Goal: Check status

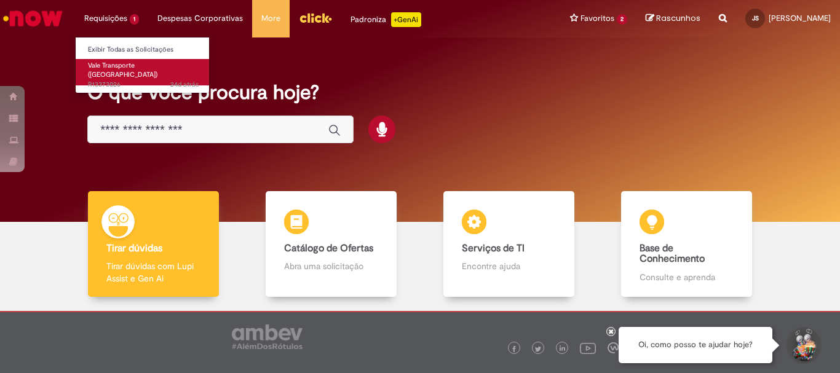
click at [110, 80] on span "24d atrás 24 dias atrás R13373026" at bounding box center [143, 85] width 111 height 10
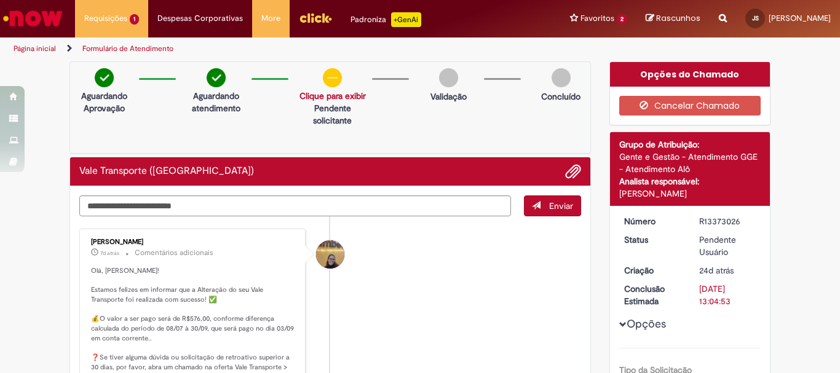
click at [555, 78] on img at bounding box center [561, 77] width 19 height 19
click at [0, 0] on button "Opções" at bounding box center [0, 0] width 0 height 0
click at [323, 204] on textarea "Digite sua mensagem aqui..." at bounding box center [295, 206] width 432 height 21
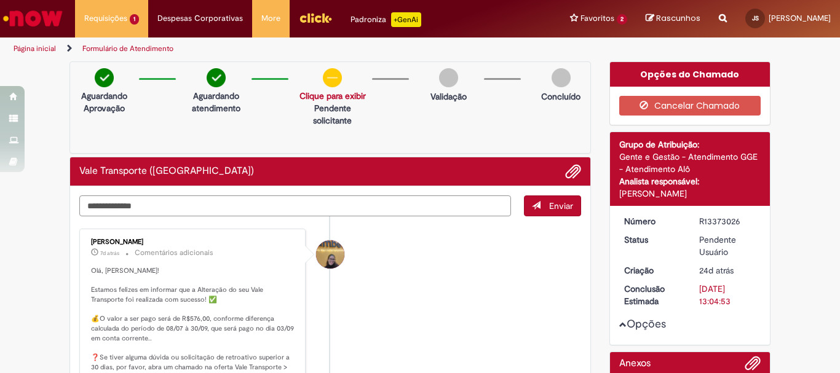
type textarea "**********"
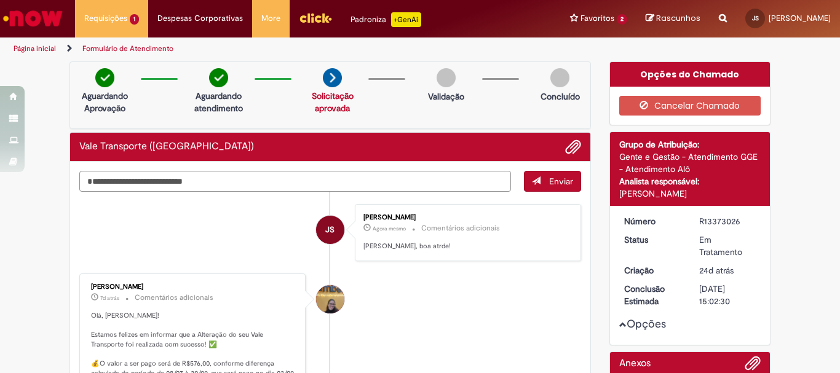
type textarea "**********"
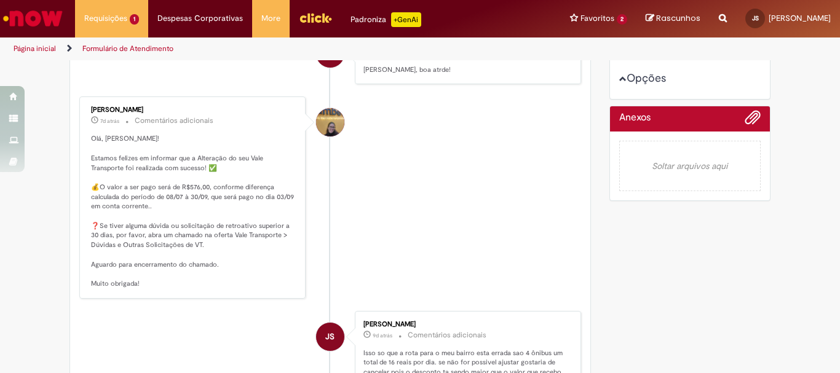
scroll to position [308, 0]
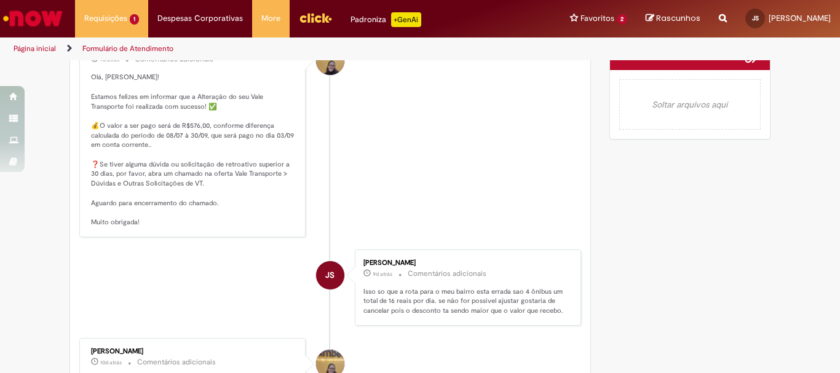
click at [197, 216] on p "Olá, [PERSON_NAME]! Estamos felizes em informar que a Alteração do seu Vale Tra…" at bounding box center [193, 150] width 205 height 154
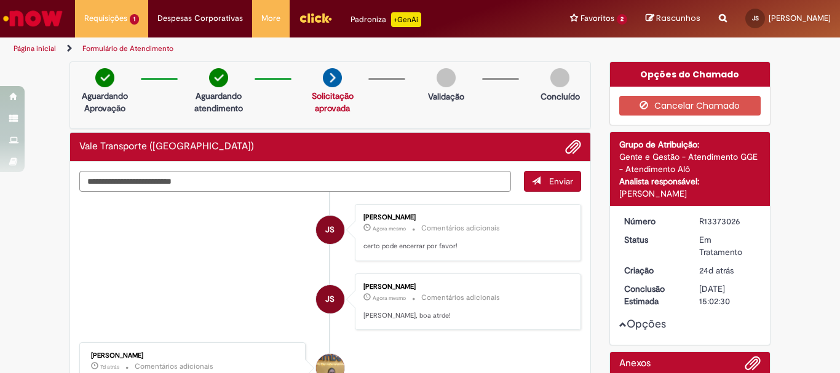
scroll to position [123, 0]
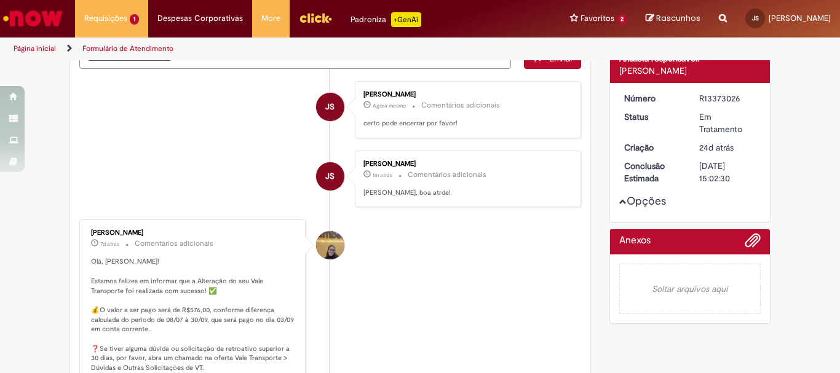
click at [640, 185] on dt "Conclusão Estimada" at bounding box center [653, 172] width 76 height 25
click at [620, 205] on span "Opções para R13373026" at bounding box center [623, 201] width 7 height 7
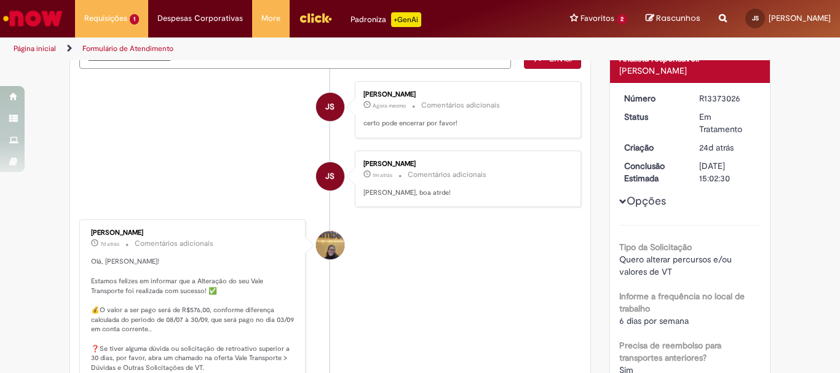
click at [636, 178] on dt "Conclusão Estimada" at bounding box center [653, 172] width 76 height 25
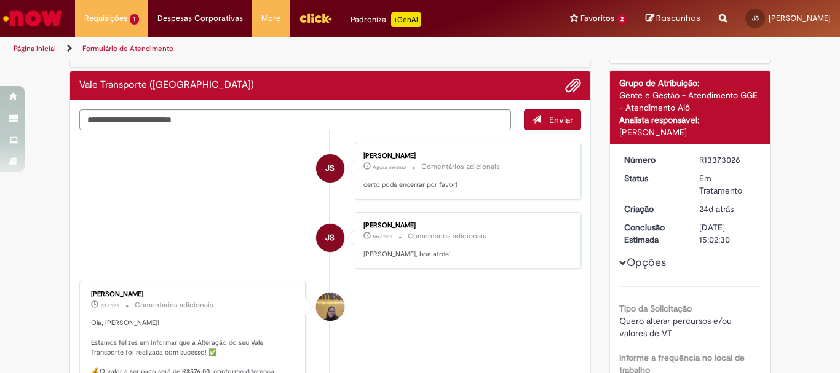
click at [710, 246] on div "[DATE] 15:02:30" at bounding box center [728, 233] width 57 height 25
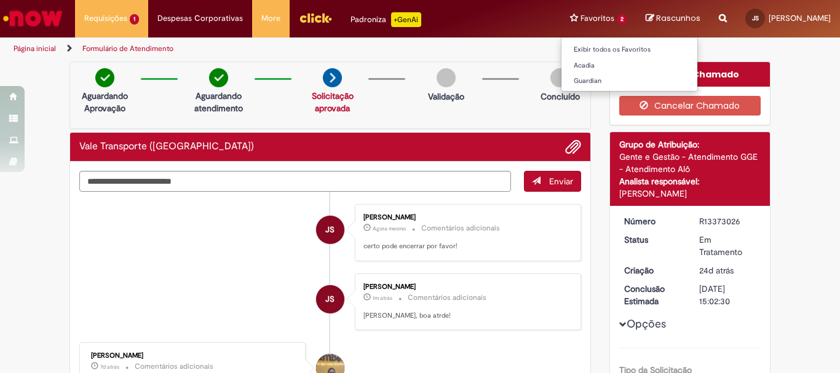
click at [561, 15] on li "Favoritos 2 Exibir todos os Favoritos [GEOGRAPHIC_DATA] Guardian" at bounding box center [599, 18] width 76 height 37
click at [562, 51] on link "Exibir todos os Favoritos" at bounding box center [630, 50] width 136 height 14
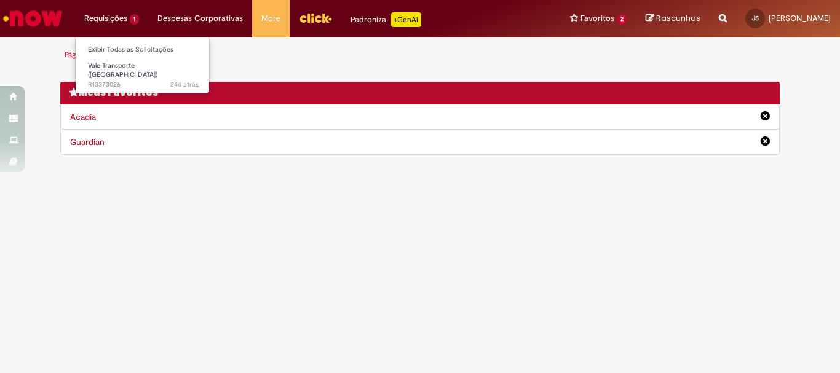
click at [113, 20] on li "Requisições 1 Exibir Todas as Solicitações Vale Transporte (VT) 24d atrás 24 di…" at bounding box center [111, 18] width 73 height 37
click at [108, 17] on li "Requisições 1 Exibir Todas as Solicitações Vale Transporte (VT) 24d atrás 24 di…" at bounding box center [111, 18] width 73 height 37
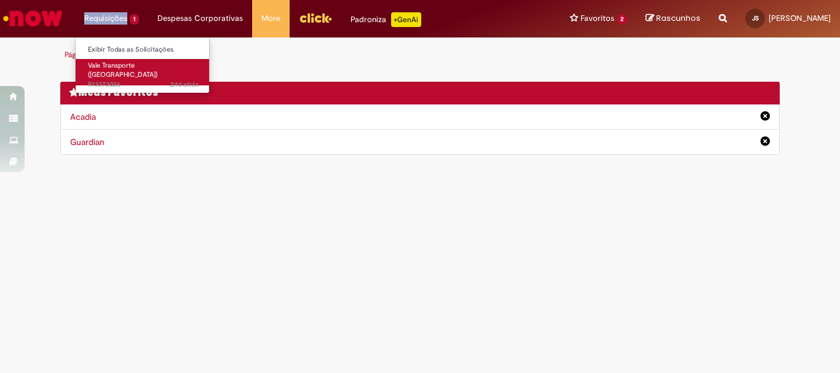
click at [104, 70] on span "Vale Transporte ([GEOGRAPHIC_DATA])" at bounding box center [123, 70] width 70 height 19
